Goal: Task Accomplishment & Management: Complete application form

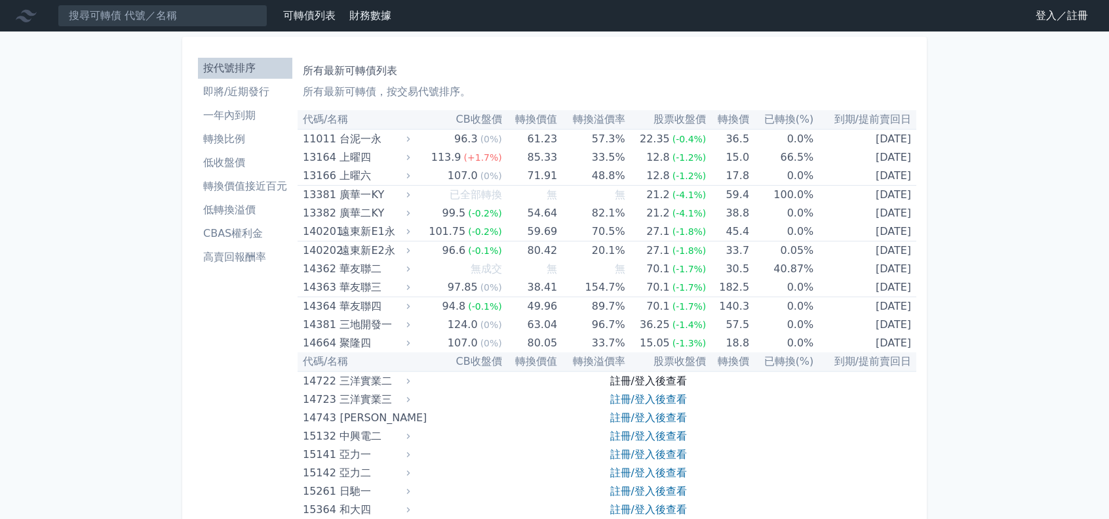
click at [674, 380] on link "註冊/登入後查看" at bounding box center [648, 380] width 77 height 12
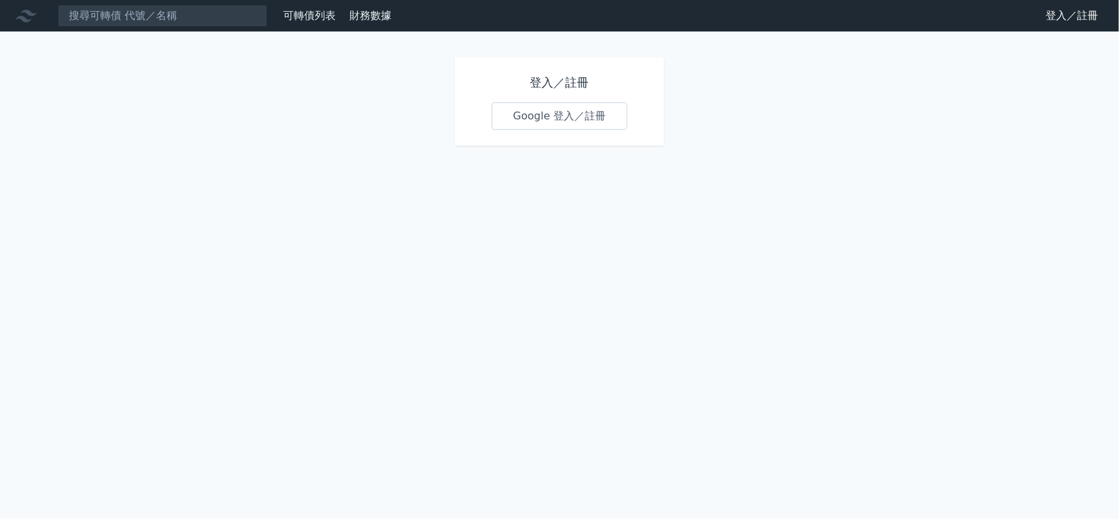
click at [563, 119] on link "Google 登入／註冊" at bounding box center [560, 116] width 136 height 28
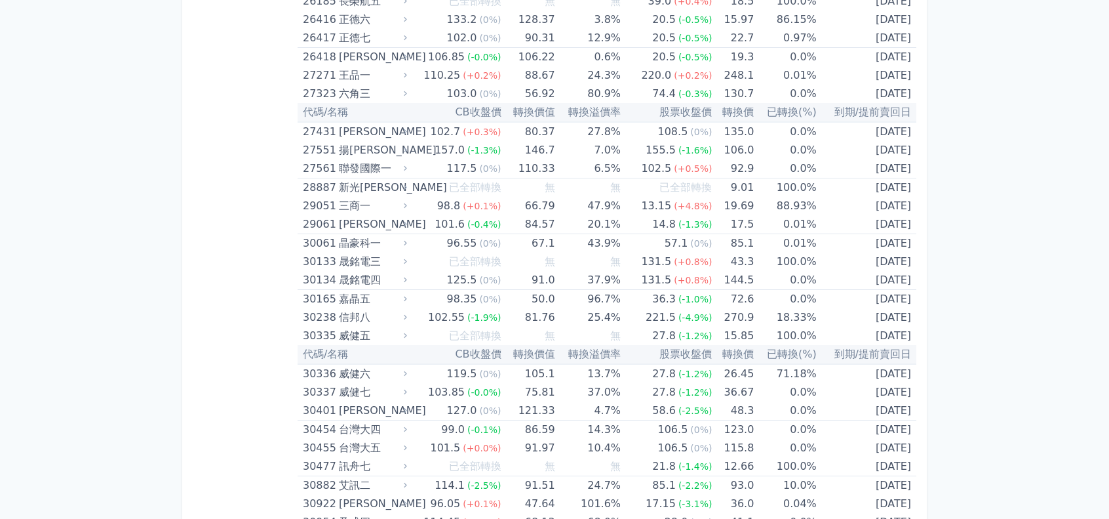
scroll to position [1705, 0]
